Goal: Information Seeking & Learning: Learn about a topic

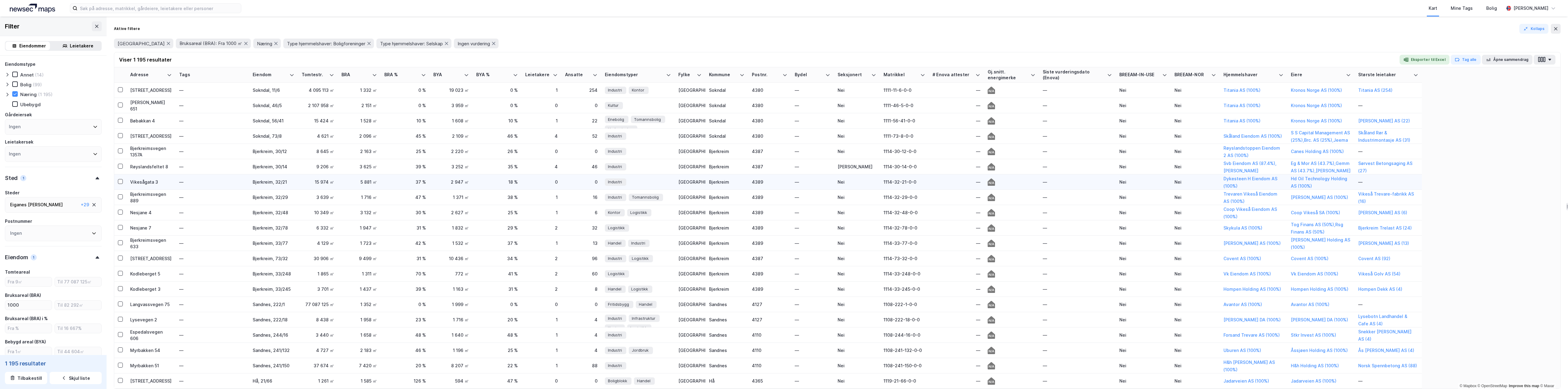
scroll to position [354, 0]
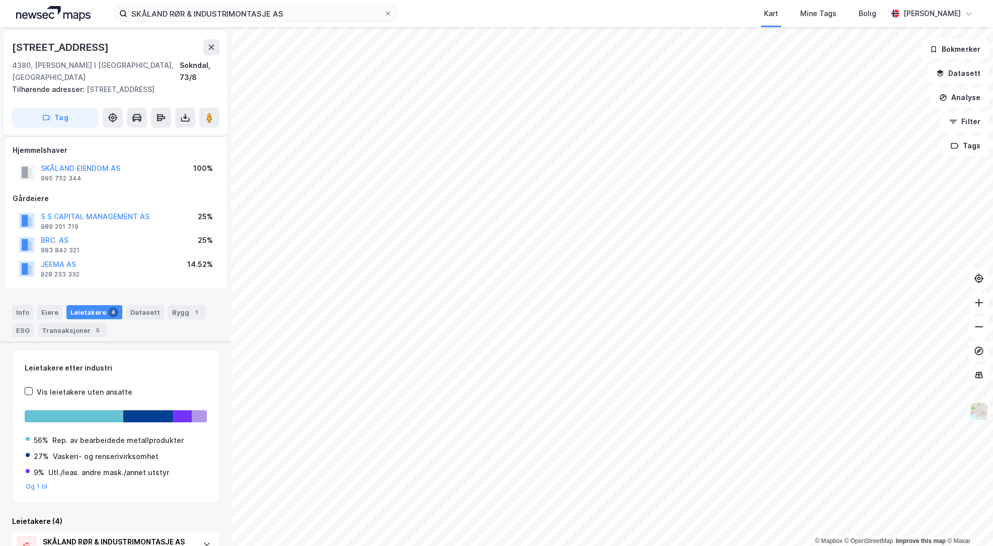
scroll to position [201, 0]
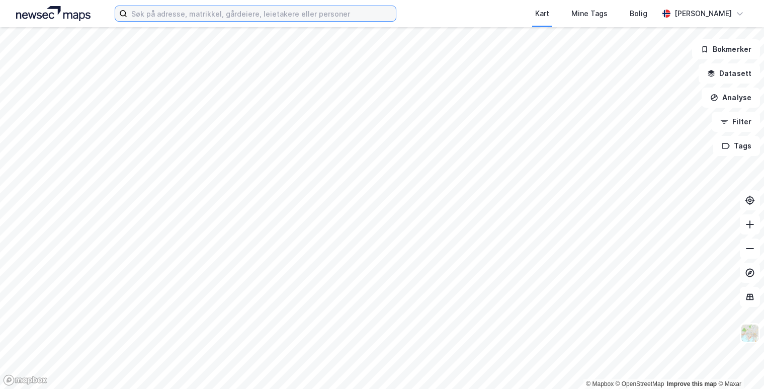
click at [165, 8] on input at bounding box center [261, 13] width 269 height 15
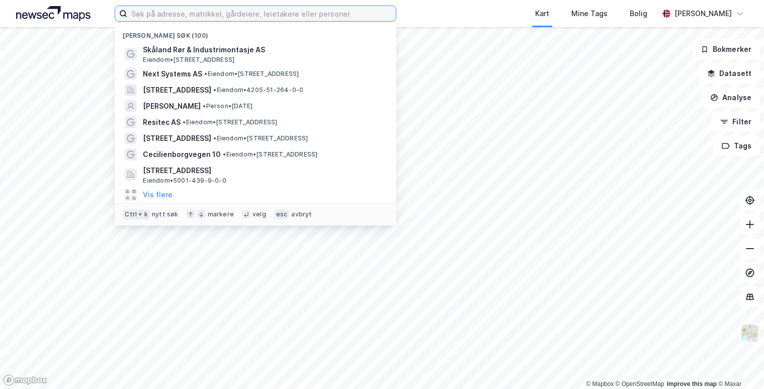
paste input "Gjerdeveien 84"
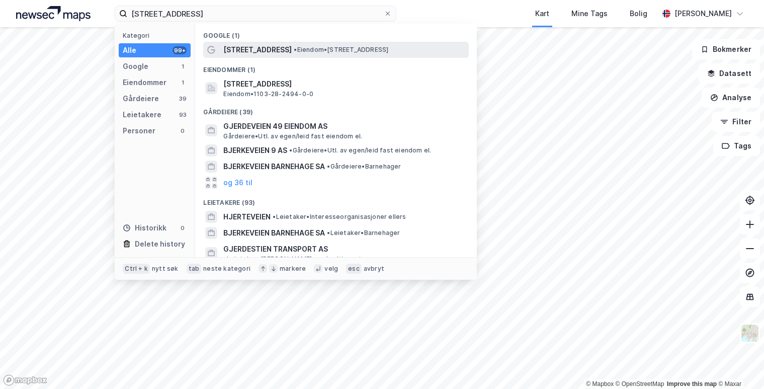
click at [370, 50] on span "• Eiendom • Gjerdeveien 84, 4028 Stavanger" at bounding box center [341, 50] width 95 height 8
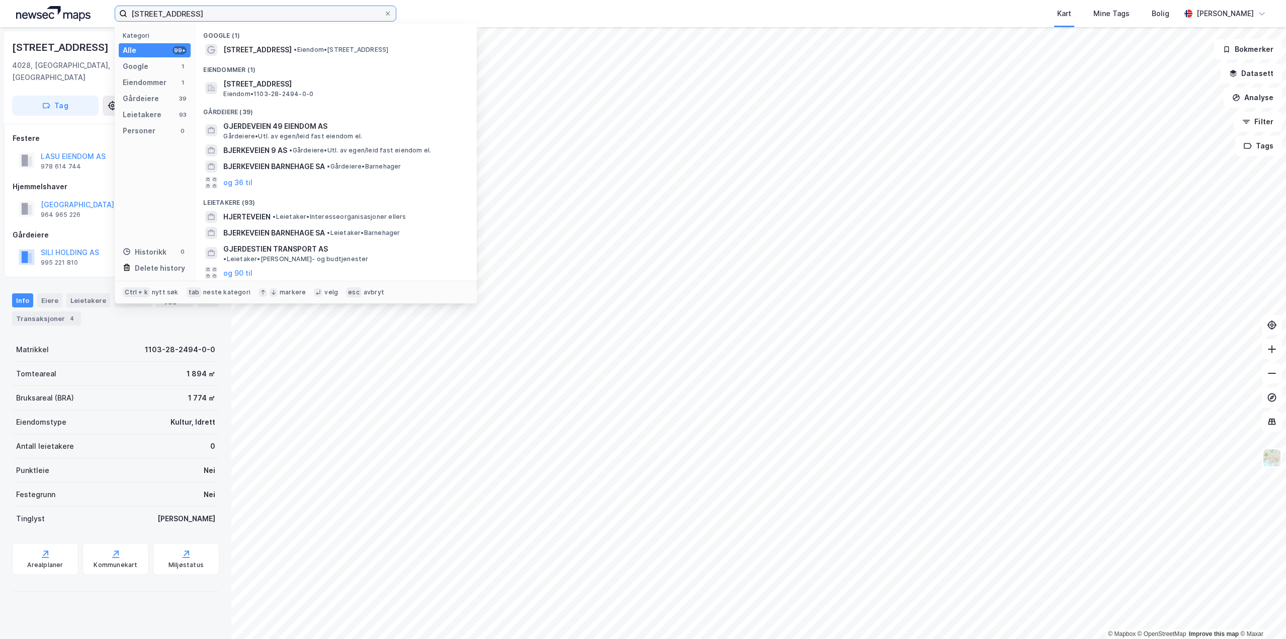
drag, startPoint x: 292, startPoint y: 8, endPoint x: -27, endPoint y: -5, distance: 319.7
click at [0, 0] on html "Gjerdeveien 84 Kategori Alle 99+ Google 1 Eiendommer 1 Gårdeiere 39 Leietakere …" at bounding box center [643, 319] width 1286 height 639
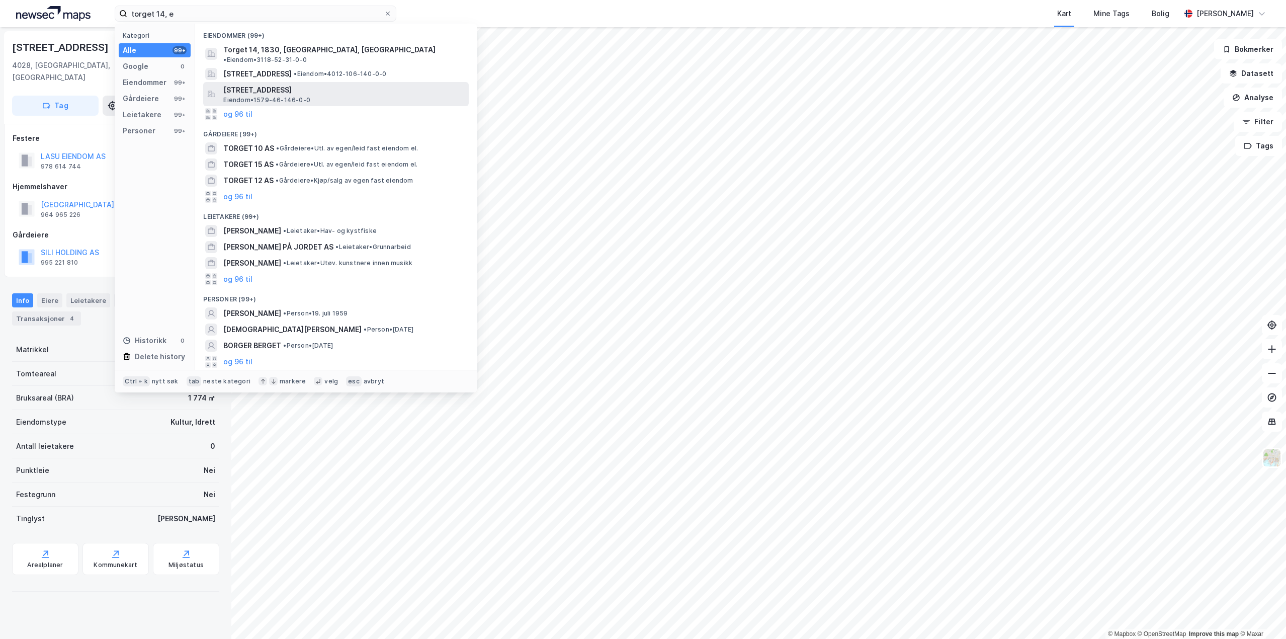
click at [352, 84] on span "Torget 14, 6440, ELNESVÅGEN, HUSTADVIKA" at bounding box center [344, 90] width 242 height 12
drag, startPoint x: 188, startPoint y: 11, endPoint x: 80, endPoint y: 11, distance: 108.2
click at [80, 11] on div "torget 14, e Kategori Alle 99+ Google 0 Eiendommer 99+ Gårdeiere 99+ Leietakere…" at bounding box center [643, 13] width 1286 height 27
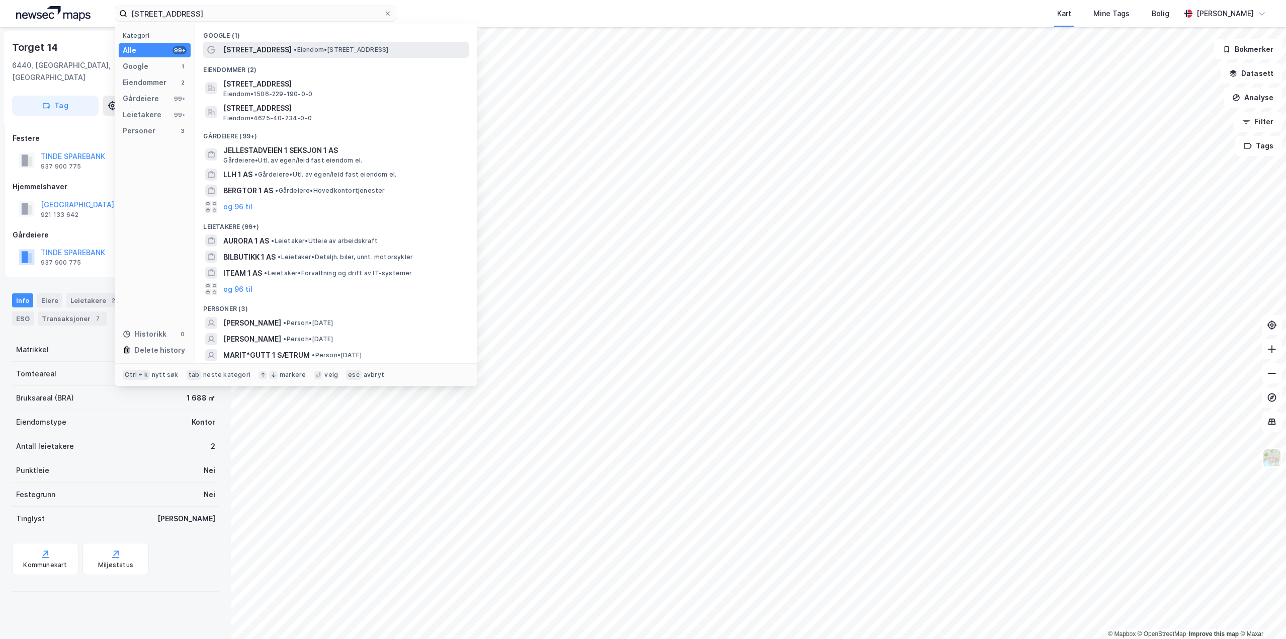
click at [246, 44] on span "Kråkholmvegen 1" at bounding box center [257, 50] width 68 height 12
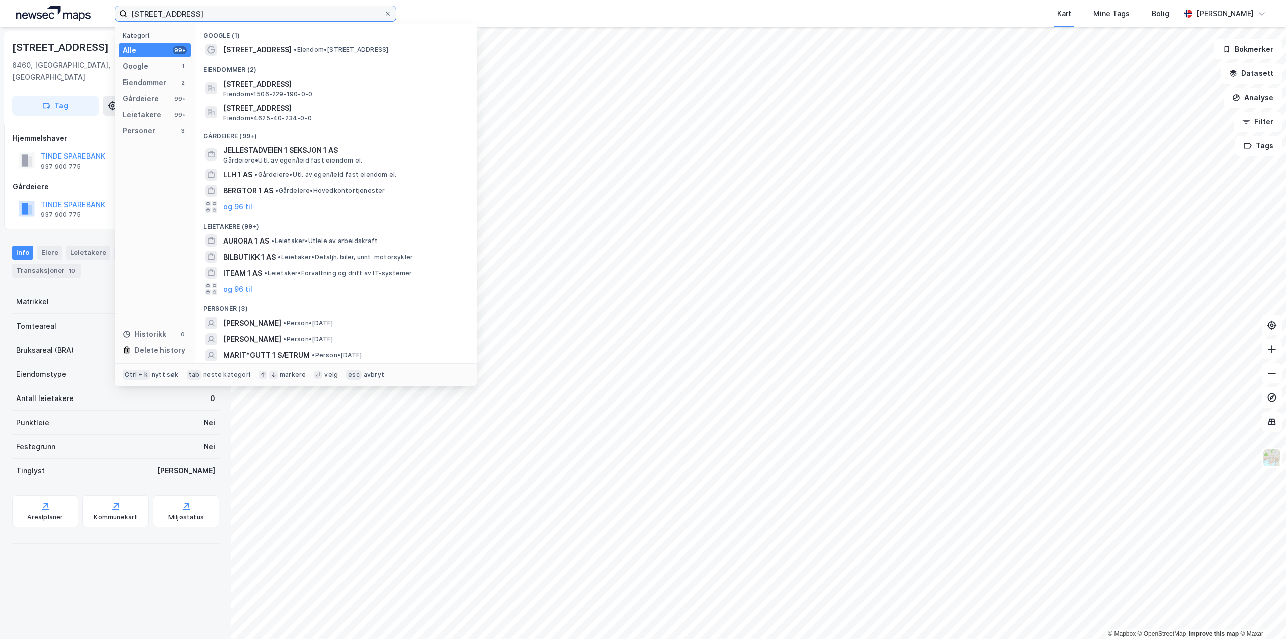
drag, startPoint x: 249, startPoint y: 15, endPoint x: 80, endPoint y: 13, distance: 168.1
click at [80, 13] on div "kråkholmsvegen 1 Kategori Alle 99+ Google 1 Eiendommer 2 Gårdeiere 99+ Leietake…" at bounding box center [643, 13] width 1286 height 27
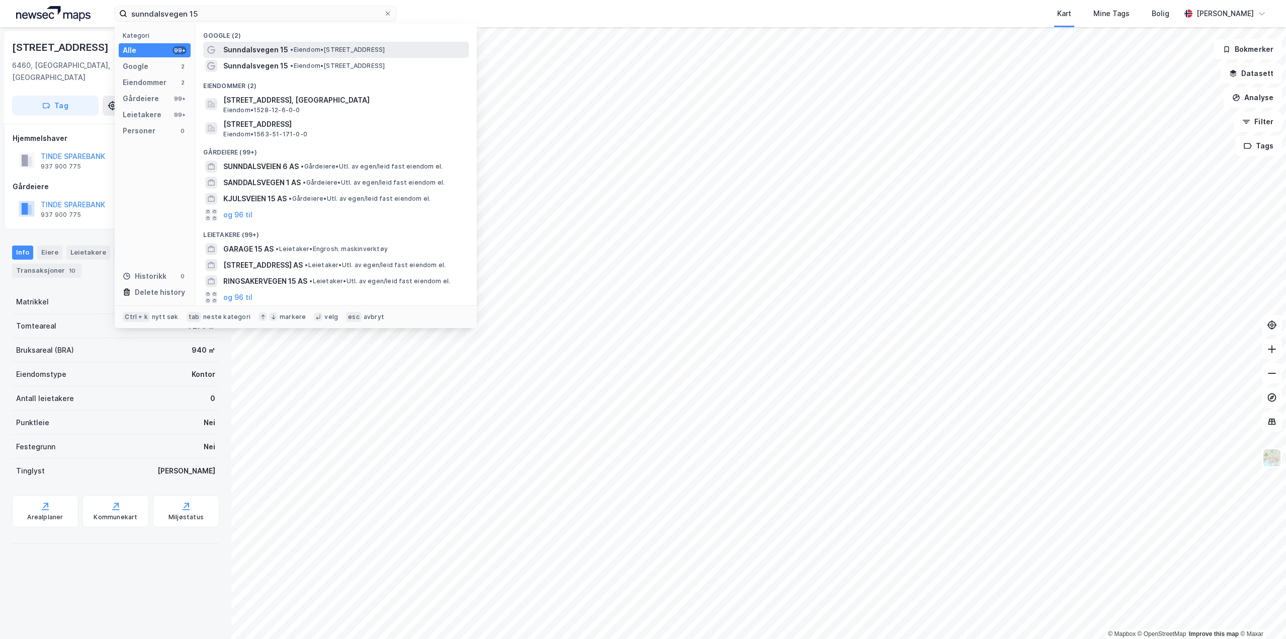
click at [283, 51] on span "Sunndalsvegen 15" at bounding box center [255, 50] width 65 height 12
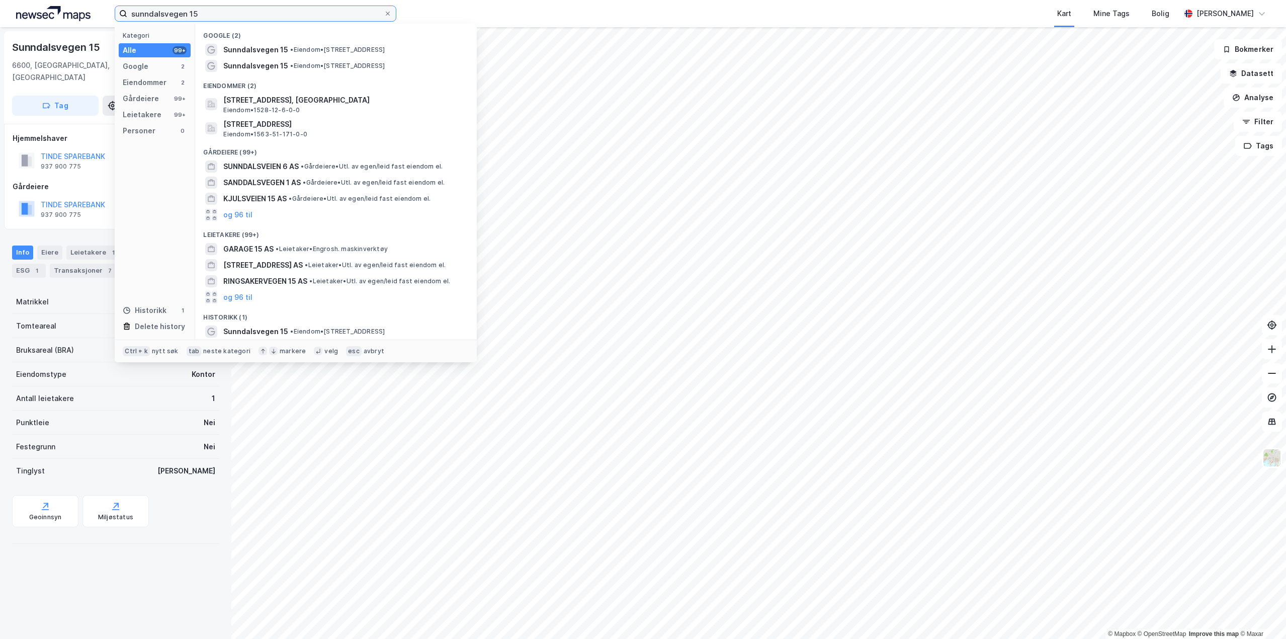
click at [223, 17] on input "sunndalsvegen 15" at bounding box center [255, 13] width 257 height 15
click at [93, 12] on div "sunndalsvegen 15 Kategori Alle 99+ Google 2 Eiendommer 2 Gårdeiere 99+ Leietake…" at bounding box center [643, 13] width 1286 height 27
paste input "Vestre Onsrud 21"
type input "Vestre Onsrud 21'"
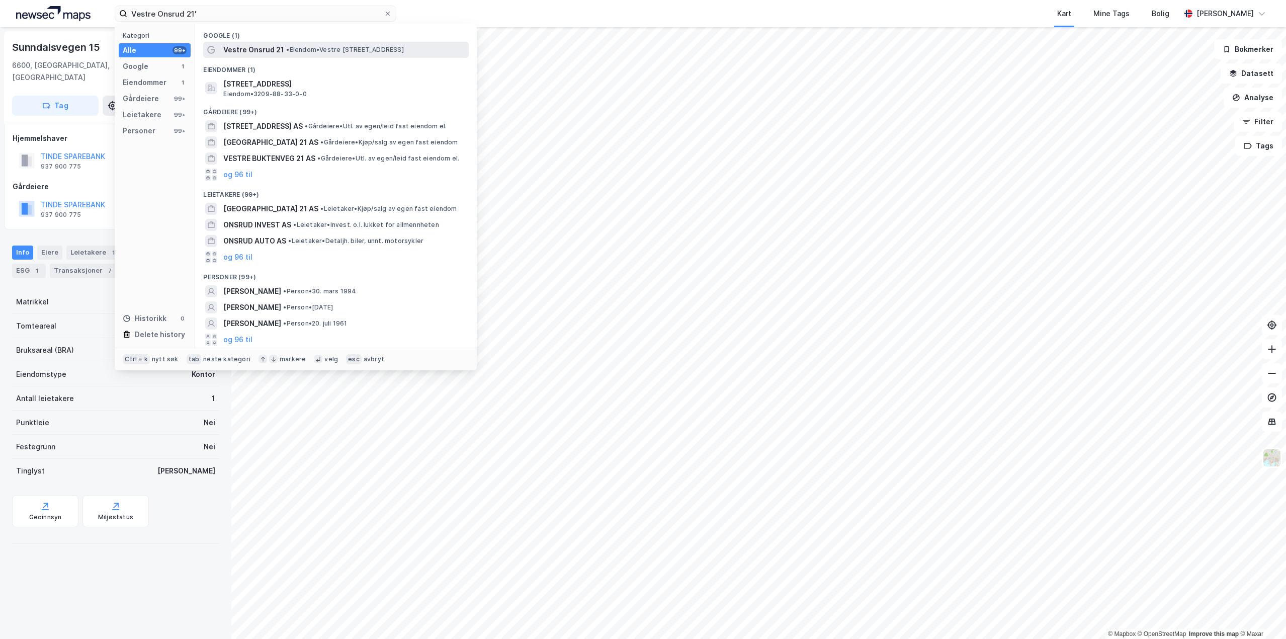
click at [279, 50] on span "Vestre Onsrud 21" at bounding box center [253, 50] width 61 height 12
drag, startPoint x: 225, startPoint y: 13, endPoint x: 65, endPoint y: 19, distance: 160.1
click at [65, 19] on div "Vestre Onsrud 21' Kategori Alle 99+ Google 1 Eiendommer 1 Gårdeiere 99+ Leietak…" at bounding box center [643, 13] width 1286 height 27
click at [274, 50] on span "Vestre Onsrud 21" at bounding box center [253, 50] width 61 height 12
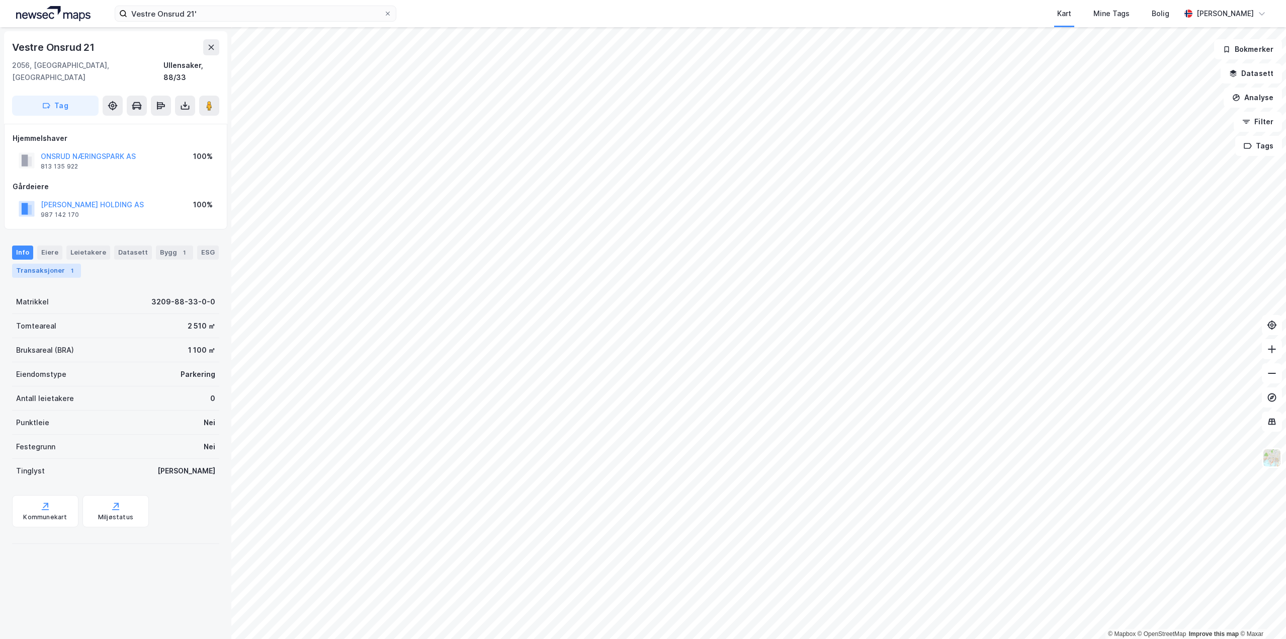
click at [58, 264] on div "Transaksjoner 1" at bounding box center [46, 271] width 69 height 14
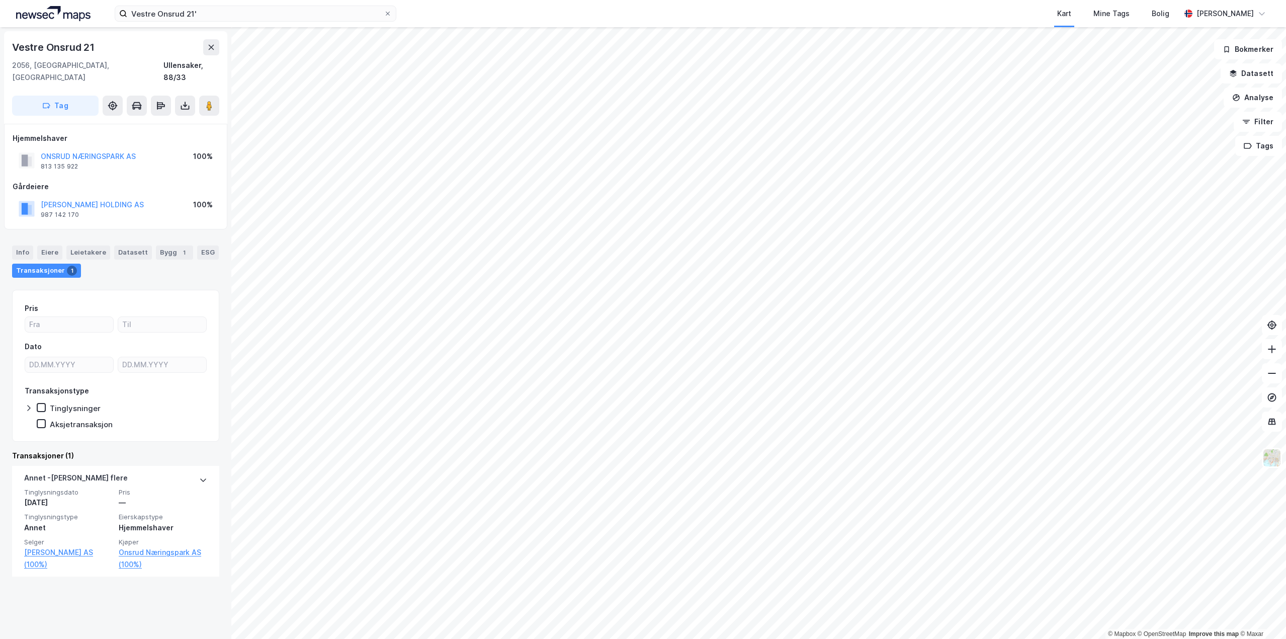
drag, startPoint x: 29, startPoint y: 241, endPoint x: 35, endPoint y: 245, distance: 6.6
click at [29, 246] on div "Info" at bounding box center [22, 253] width 21 height 14
